Goal: Task Accomplishment & Management: Use online tool/utility

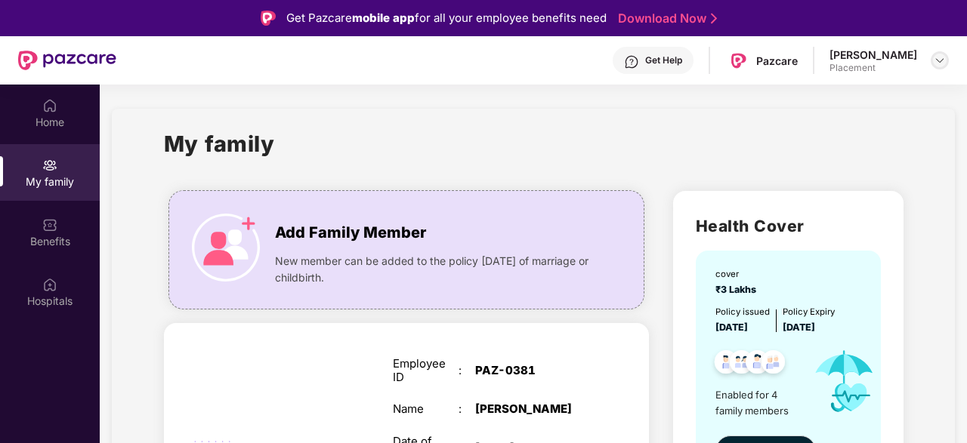
click at [936, 63] on img at bounding box center [940, 60] width 12 height 12
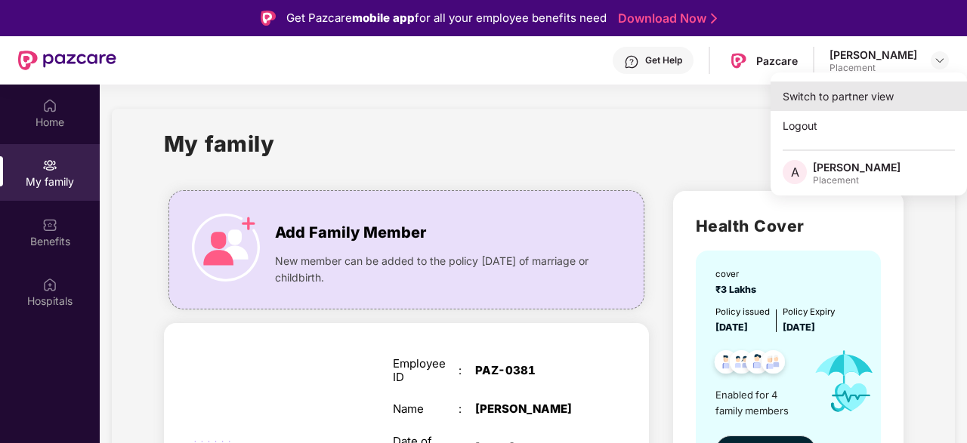
click at [872, 97] on div "Switch to partner view" at bounding box center [868, 96] width 196 height 29
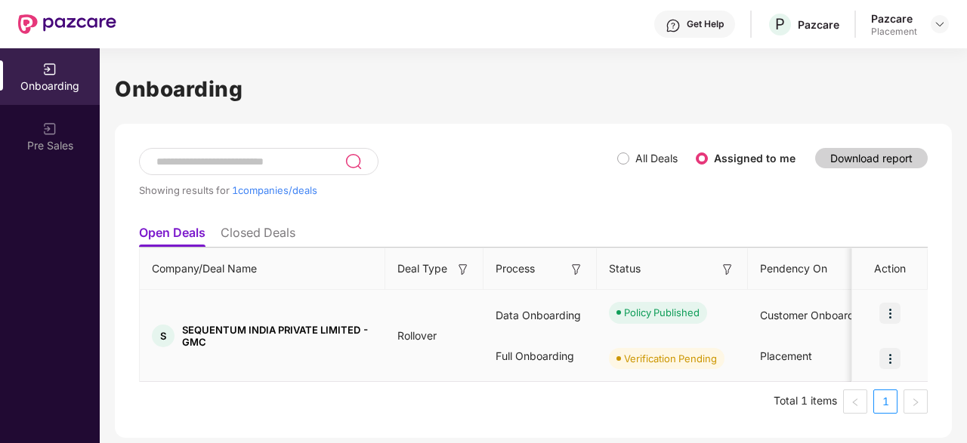
click at [896, 307] on img at bounding box center [889, 313] width 21 height 21
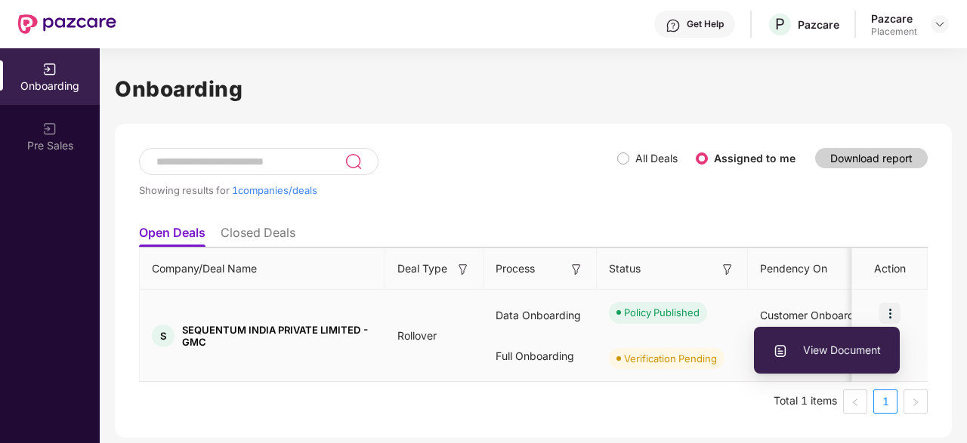
click at [845, 342] on span "View Document" at bounding box center [827, 350] width 108 height 17
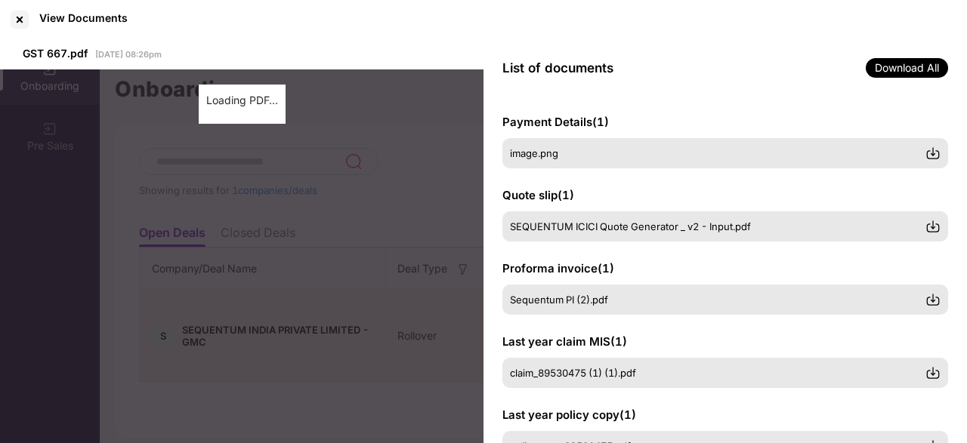
scroll to position [422, 0]
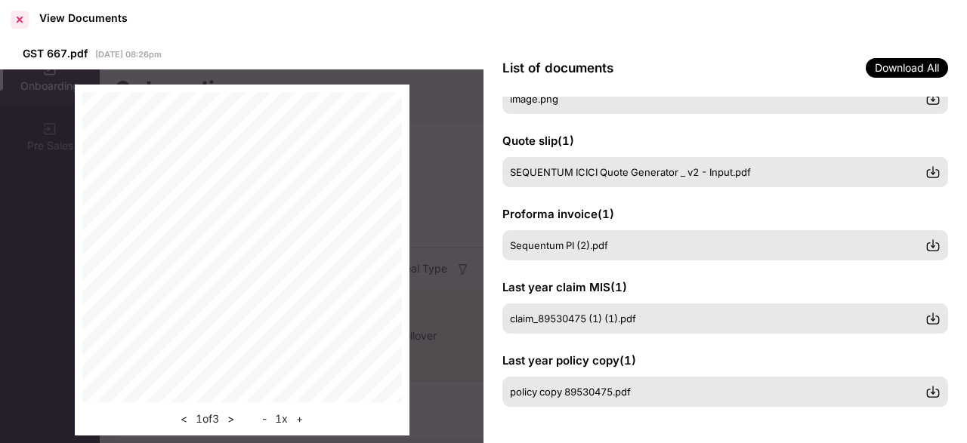
click at [11, 22] on div at bounding box center [20, 20] width 24 height 24
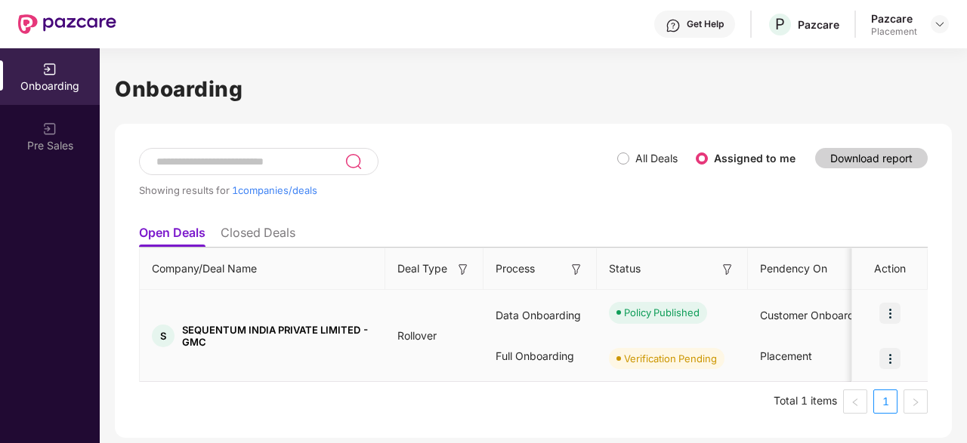
click at [890, 354] on img at bounding box center [889, 358] width 21 height 21
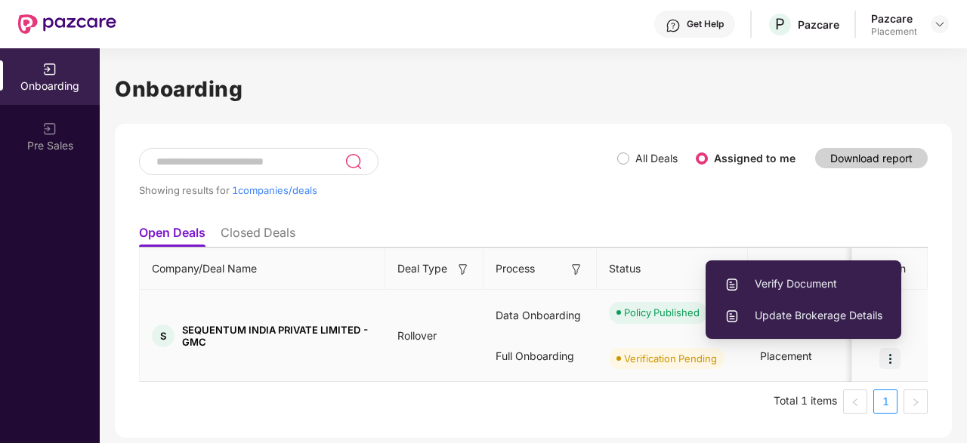
click at [785, 279] on span "Verify Document" at bounding box center [803, 284] width 158 height 17
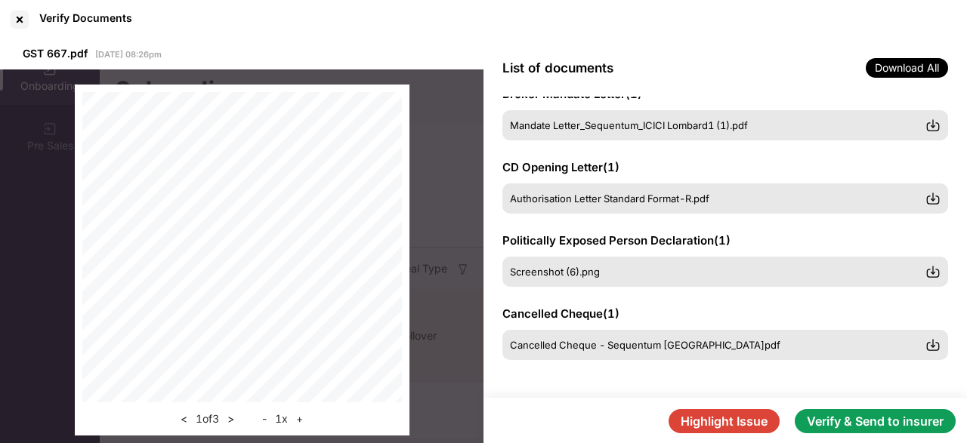
scroll to position [322, 0]
click at [901, 431] on button "Verify & Send to insurer" at bounding box center [875, 421] width 161 height 24
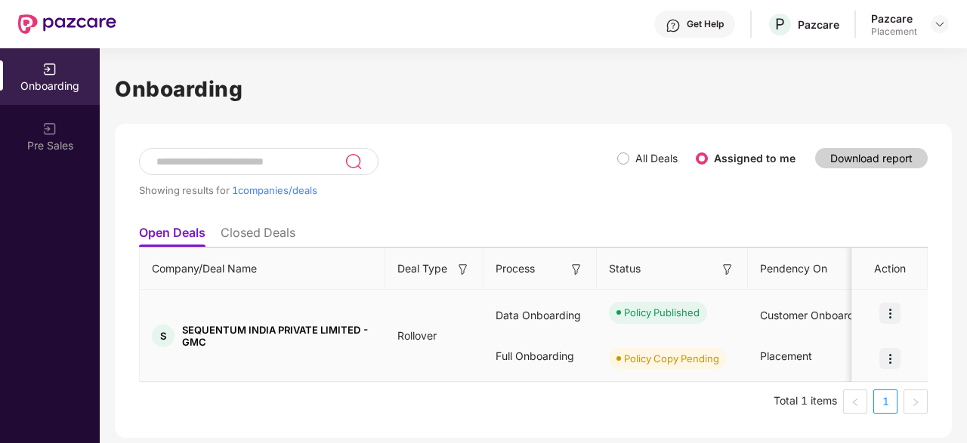
click at [894, 362] on img at bounding box center [889, 358] width 21 height 21
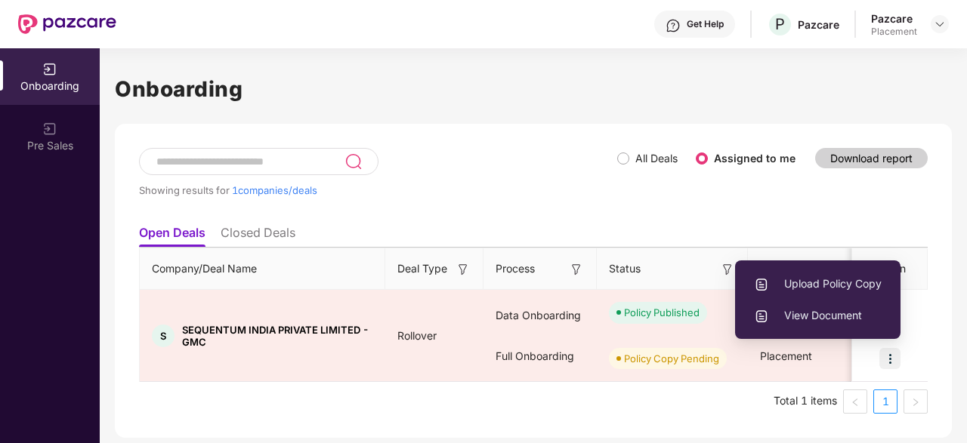
click at [545, 412] on ul "Total 1 items 1" at bounding box center [533, 402] width 789 height 24
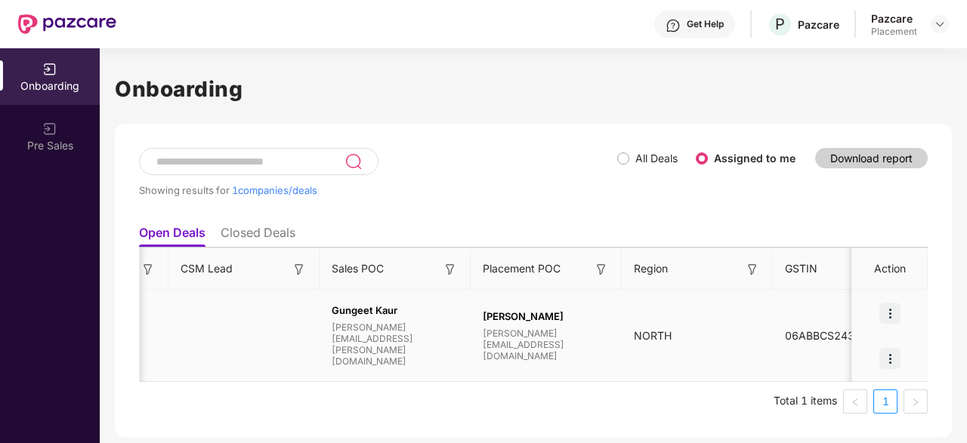
scroll to position [0, 0]
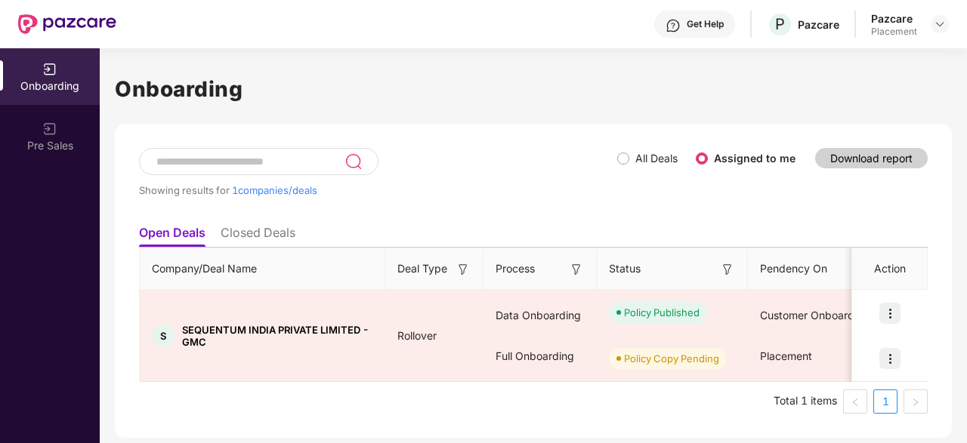
drag, startPoint x: 344, startPoint y: 377, endPoint x: 0, endPoint y: 373, distance: 343.7
click at [0, 373] on div "Onboarding Pre Sales Onboarding Showing results for 1 companies/deals All Deals…" at bounding box center [483, 245] width 967 height 395
click at [42, 128] on div "Pre Sales" at bounding box center [50, 136] width 100 height 57
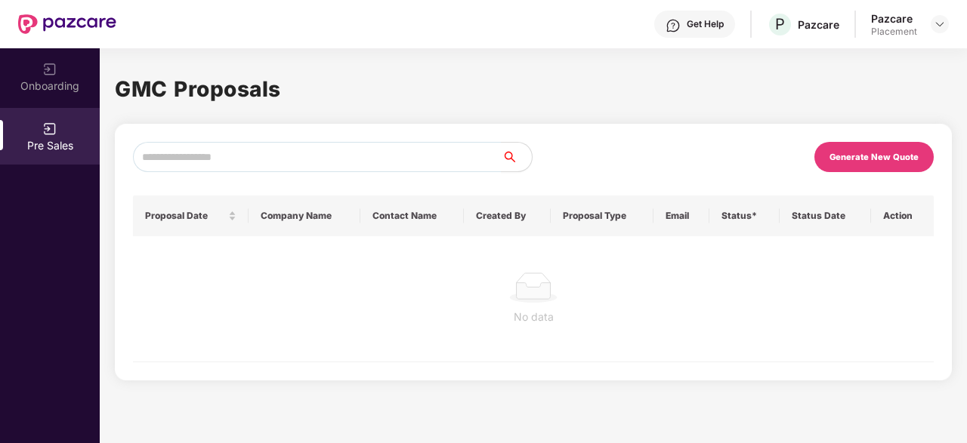
click at [890, 156] on div "Generate New Quote" at bounding box center [873, 157] width 89 height 11
